Goal: Task Accomplishment & Management: Use online tool/utility

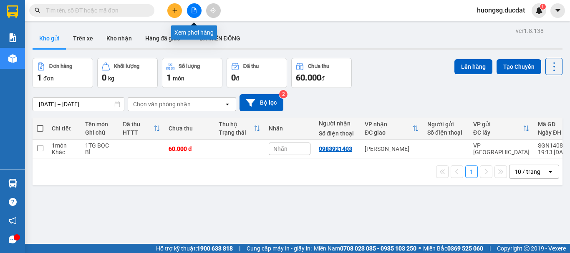
click at [192, 9] on icon "file-add" at bounding box center [194, 11] width 6 height 6
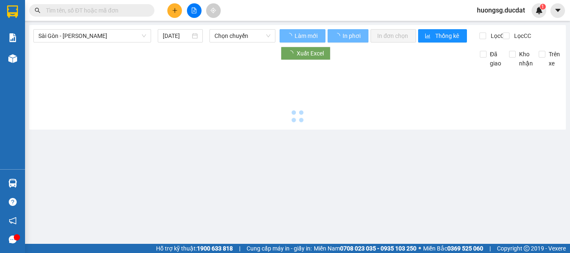
type input "[DATE]"
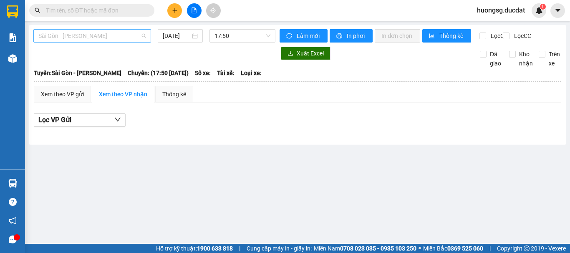
click at [88, 36] on span "Sài Gòn - [PERSON_NAME]" at bounding box center [92, 36] width 108 height 13
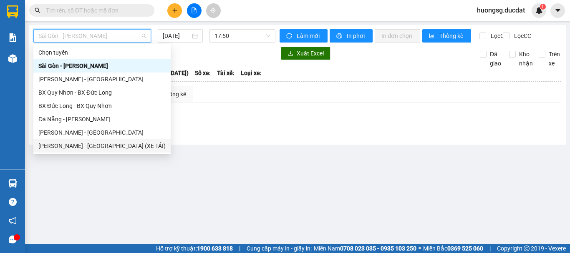
click at [84, 148] on div "[PERSON_NAME] - [GEOGRAPHIC_DATA] (XE TẢI)" at bounding box center [101, 145] width 127 height 9
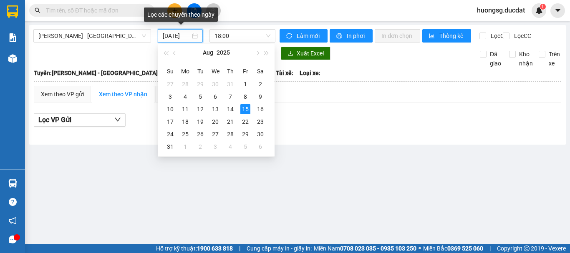
click at [178, 38] on input "[DATE]" at bounding box center [177, 35] width 28 height 9
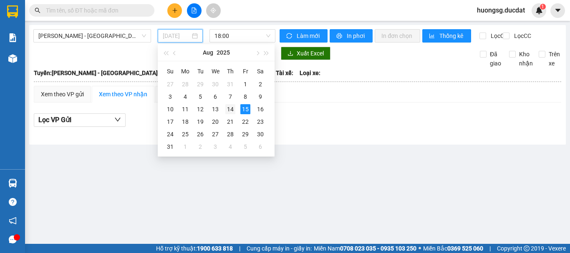
click at [234, 111] on div "14" at bounding box center [230, 109] width 10 height 10
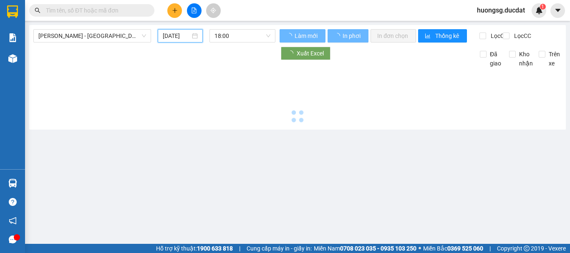
type input "[DATE]"
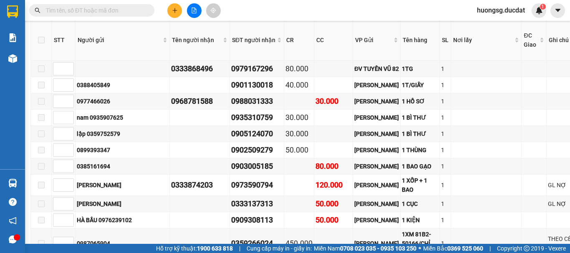
scroll to position [1147, 3]
